Goal: Check status: Check status

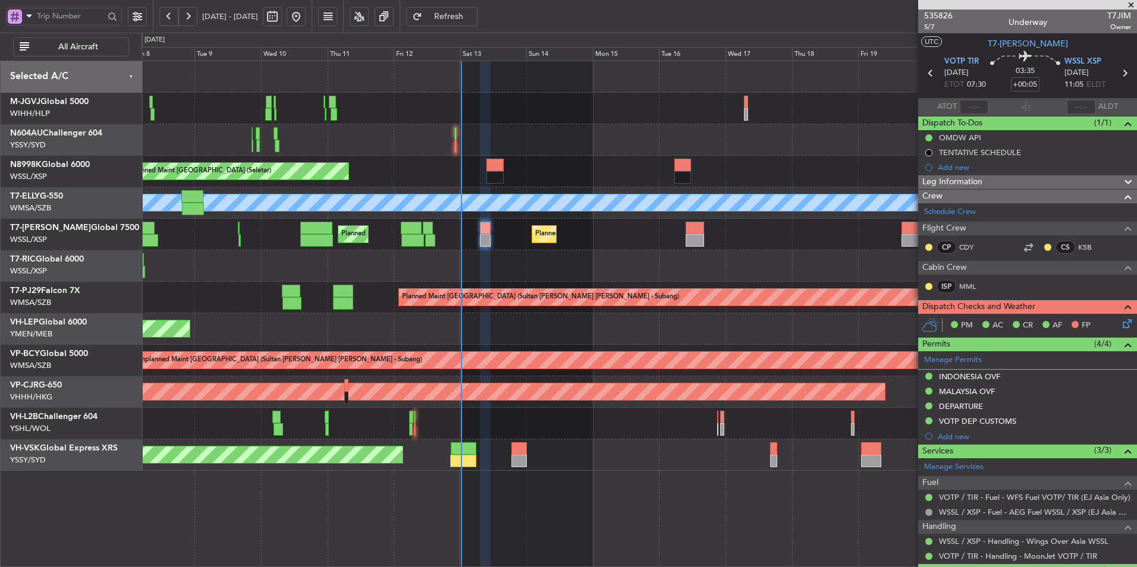
click at [478, 255] on div at bounding box center [639, 266] width 995 height 32
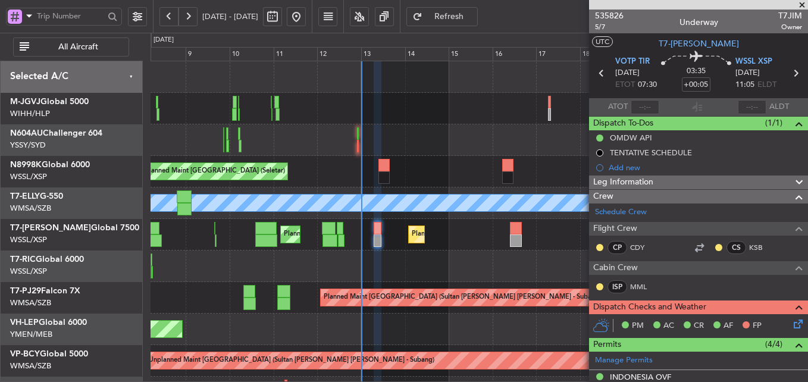
click at [343, 273] on div at bounding box center [478, 266] width 657 height 32
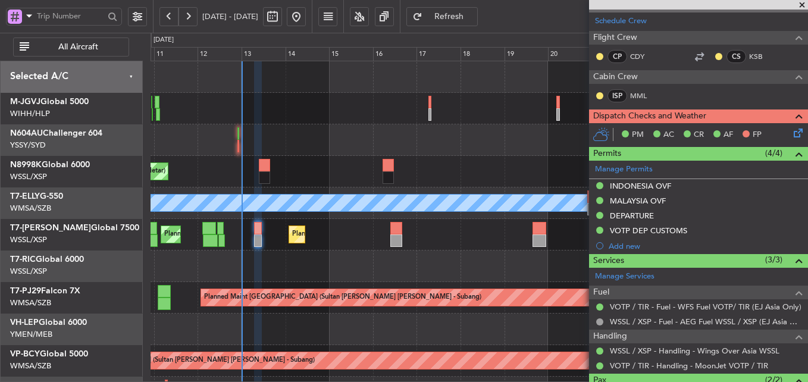
scroll to position [269, 0]
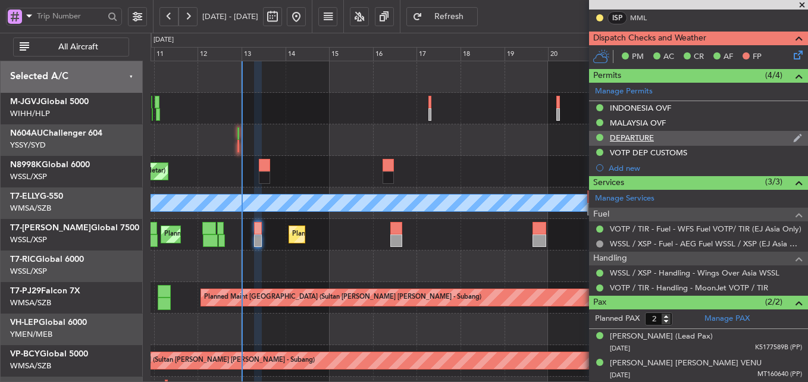
click at [639, 142] on div "DEPARTURE" at bounding box center [698, 138] width 219 height 15
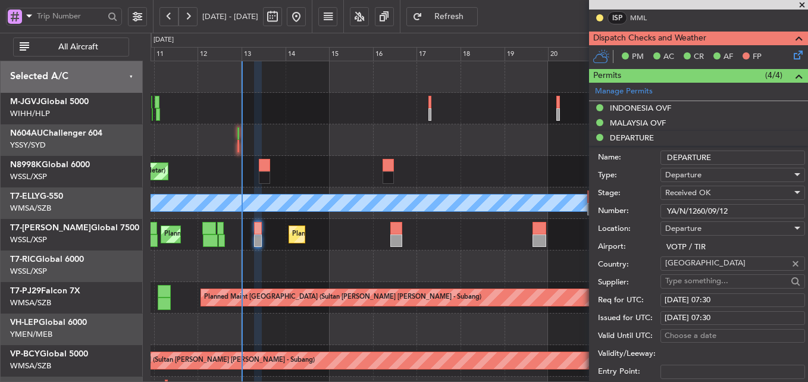
drag, startPoint x: 733, startPoint y: 209, endPoint x: 513, endPoint y: 219, distance: 219.7
click at [552, 219] on fb-app "[DATE] - [DATE] Refresh Quick Links All Aircraft Planned Maint [GEOGRAPHIC_DATA…" at bounding box center [404, 199] width 808 height 368
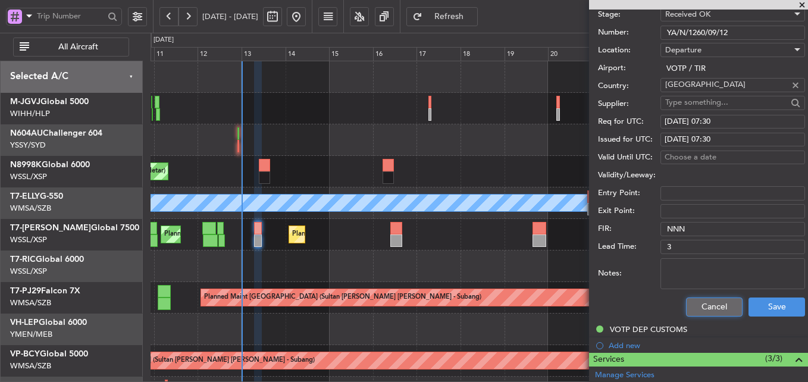
click at [704, 306] on button "Cancel" at bounding box center [714, 306] width 56 height 19
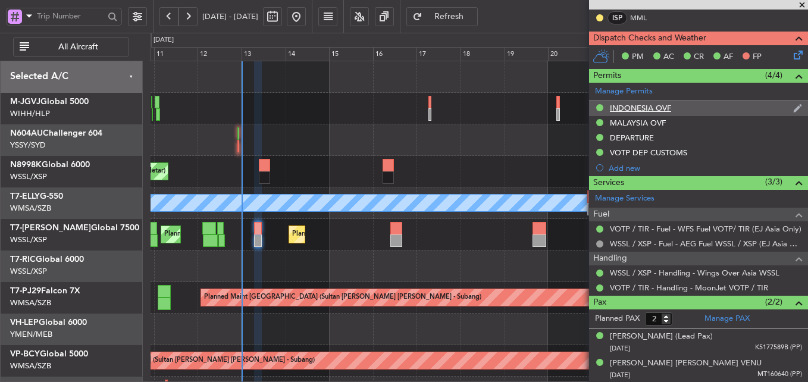
click at [641, 107] on div "INDONESIA OVF" at bounding box center [640, 108] width 61 height 10
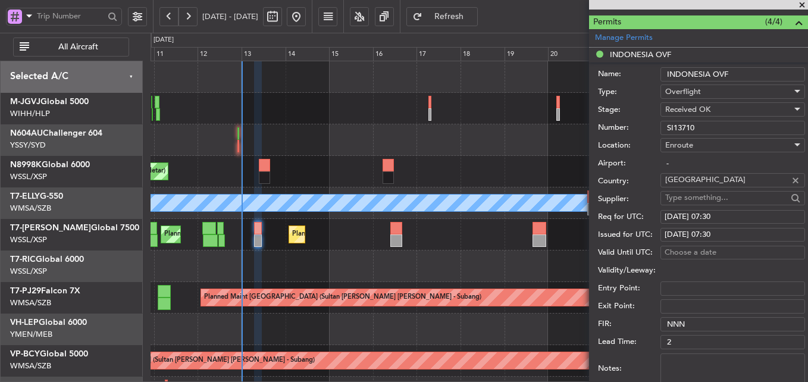
scroll to position [267, 0]
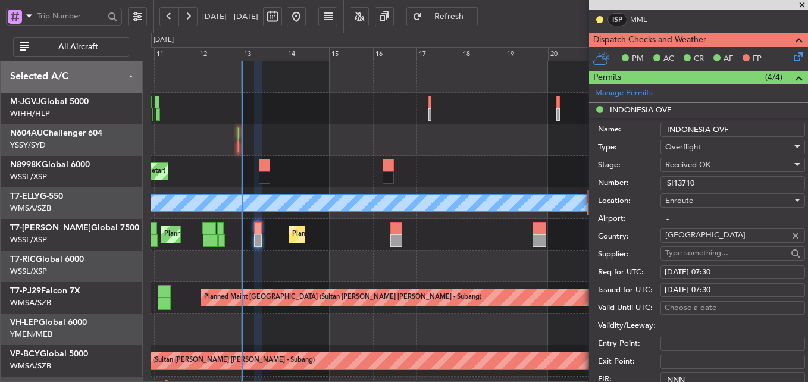
drag, startPoint x: 713, startPoint y: 182, endPoint x: 559, endPoint y: 183, distance: 154.0
click at [638, 182] on div "Number: SI13710" at bounding box center [701, 183] width 207 height 18
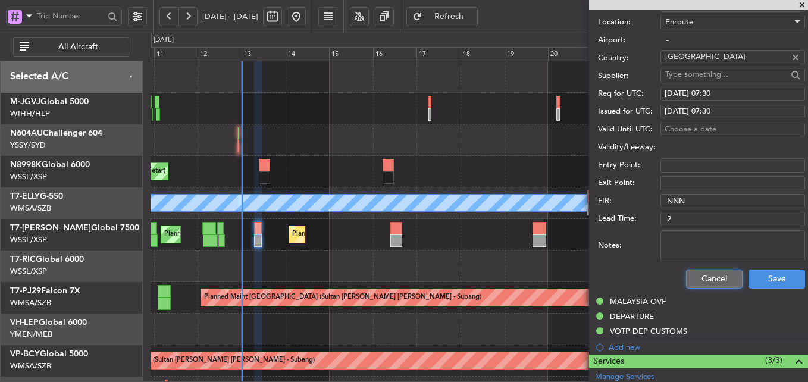
click at [702, 277] on button "Cancel" at bounding box center [714, 278] width 56 height 19
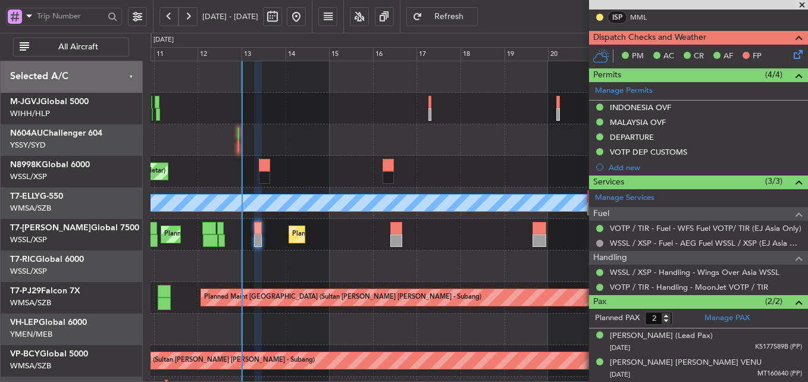
scroll to position [269, 0]
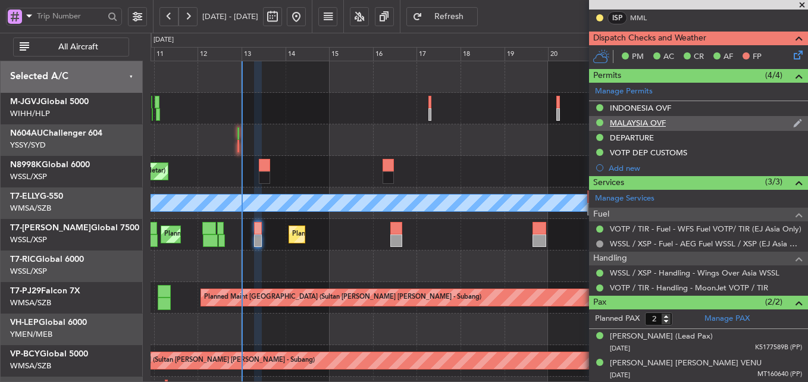
click at [656, 124] on div "MALAYSIA OVF" at bounding box center [638, 123] width 56 height 10
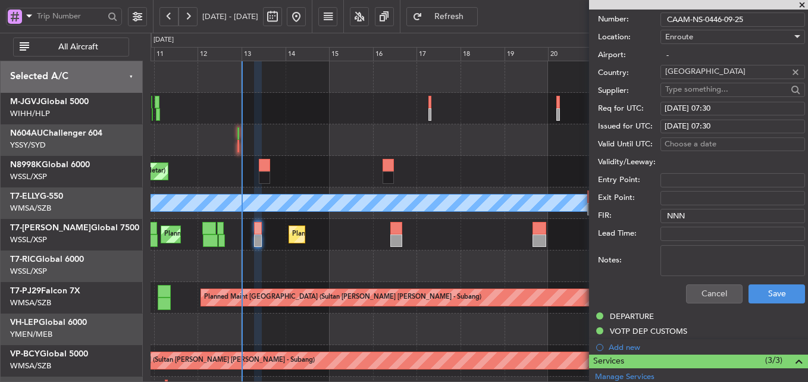
scroll to position [208, 0]
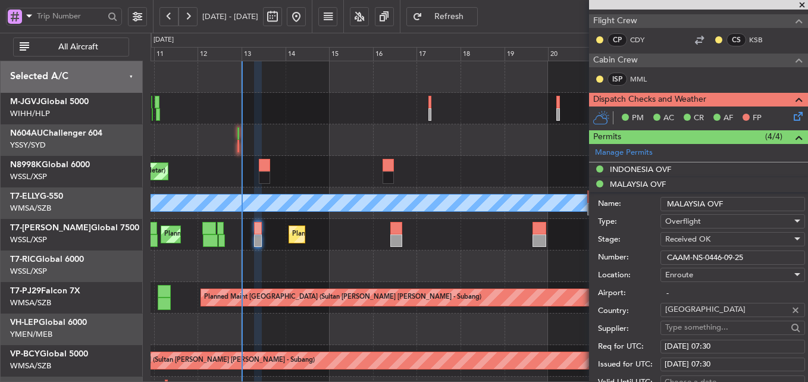
drag, startPoint x: 667, startPoint y: 252, endPoint x: 584, endPoint y: 253, distance: 83.3
click at [586, 253] on fb-app "[DATE] - [DATE] Refresh Quick Links All Aircraft Planned Maint [GEOGRAPHIC_DATA…" at bounding box center [404, 199] width 808 height 368
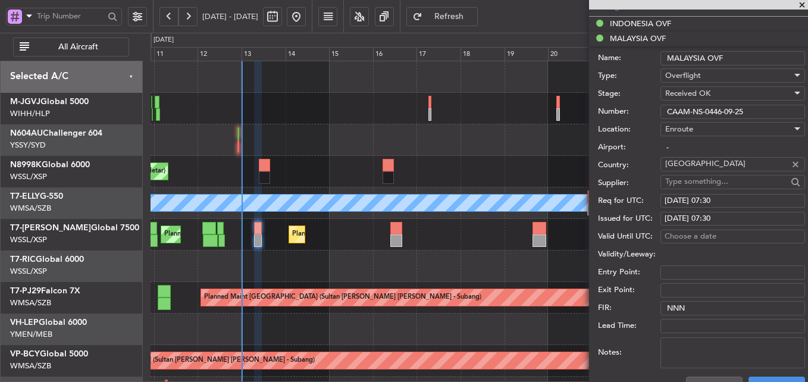
scroll to position [445, 0]
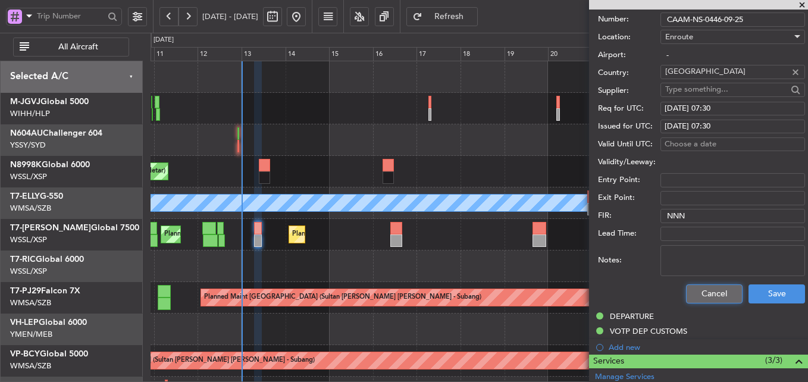
click at [709, 290] on button "Cancel" at bounding box center [714, 293] width 56 height 19
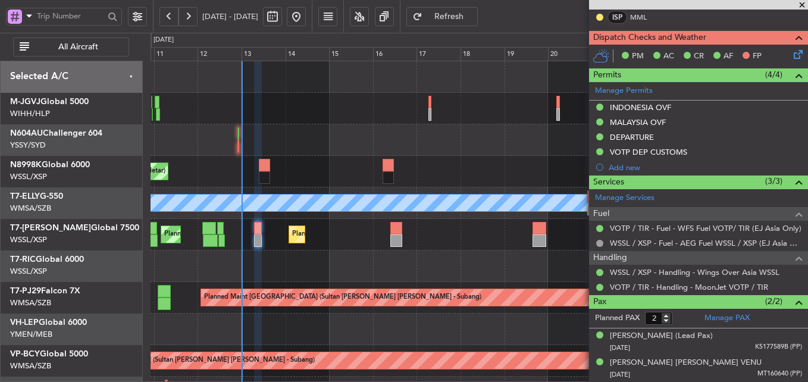
scroll to position [269, 0]
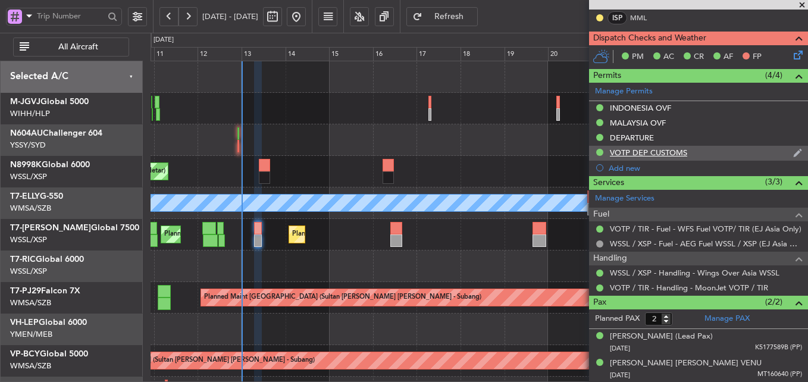
click at [652, 152] on div "VOTP DEP CUSTOMS" at bounding box center [648, 152] width 77 height 10
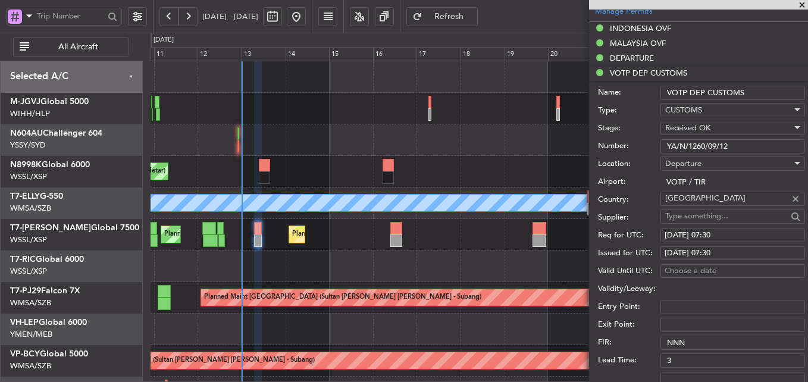
scroll to position [326, 0]
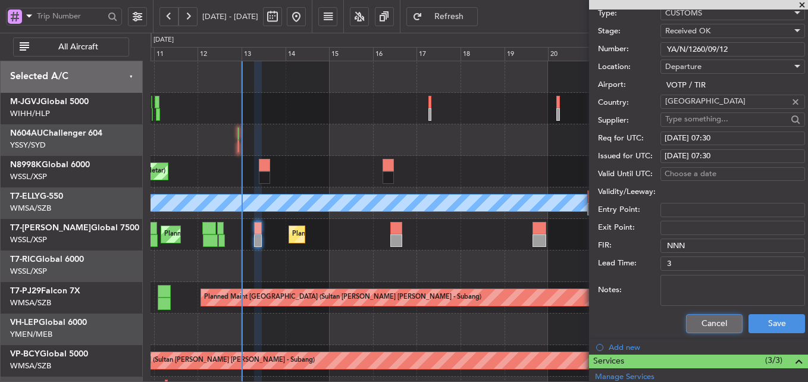
click at [715, 321] on button "Cancel" at bounding box center [714, 323] width 56 height 19
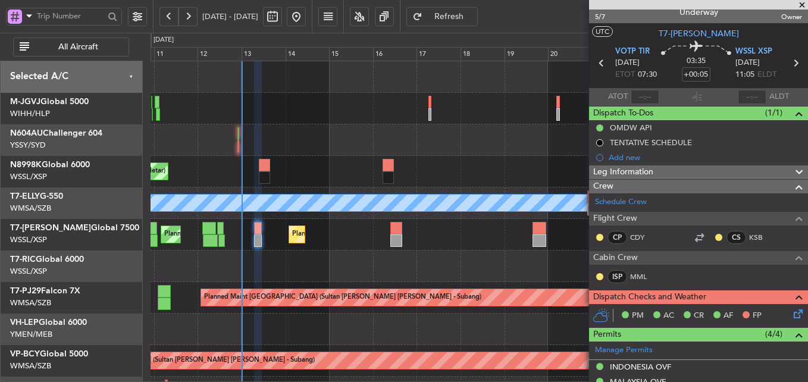
scroll to position [0, 0]
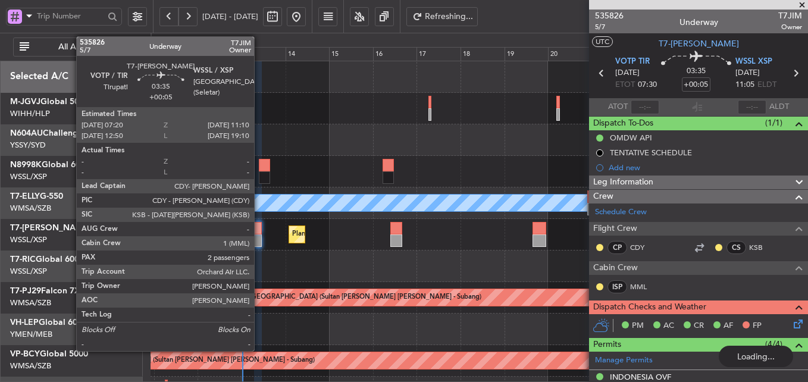
click at [259, 231] on div at bounding box center [257, 228] width 7 height 12
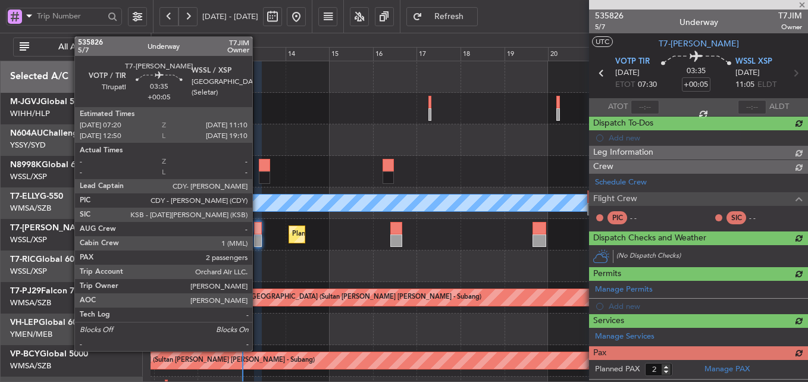
click at [258, 236] on div at bounding box center [257, 240] width 7 height 12
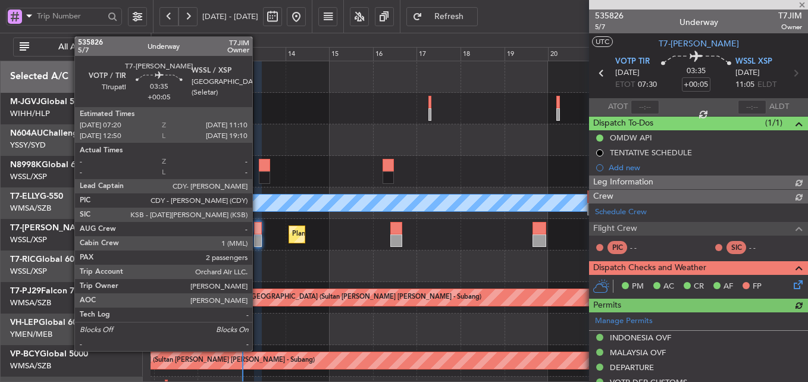
click at [258, 236] on div at bounding box center [257, 240] width 7 height 12
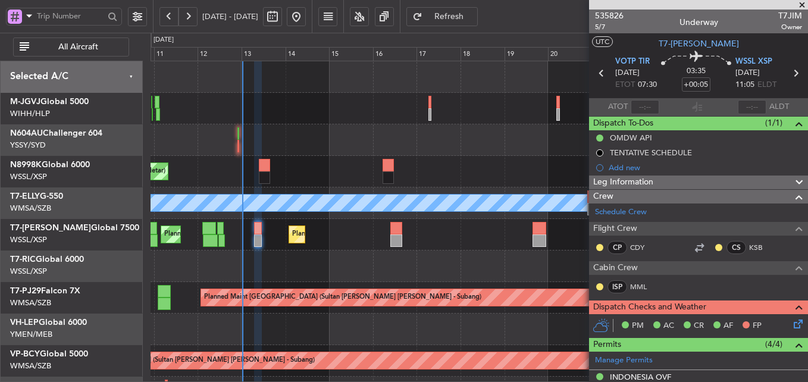
type input "[PERSON_NAME] (HHAFI)"
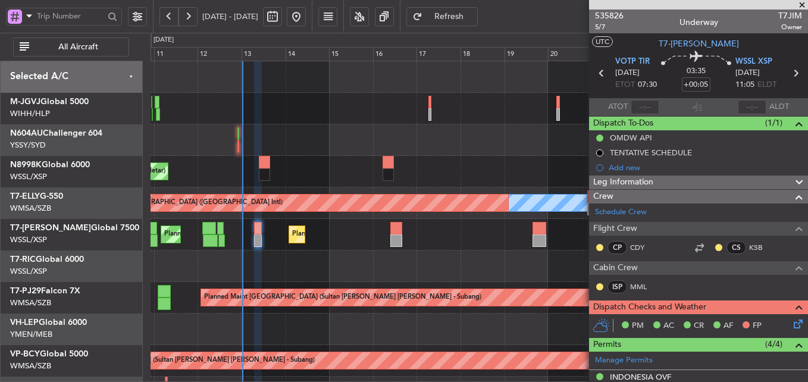
type input "[PERSON_NAME] (HHAFI)"
